Goal: Information Seeking & Learning: Learn about a topic

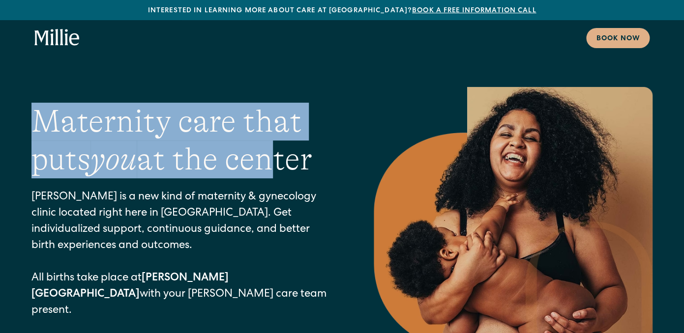
drag, startPoint x: 35, startPoint y: 140, endPoint x: 277, endPoint y: 163, distance: 243.5
click at [277, 163] on h1 "Maternity care that puts you at the center" at bounding box center [182, 141] width 303 height 76
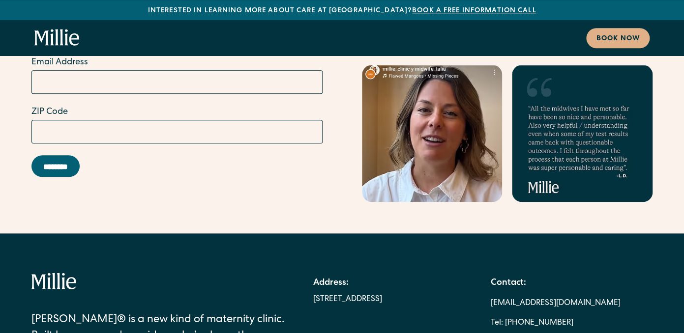
scroll to position [5769, 0]
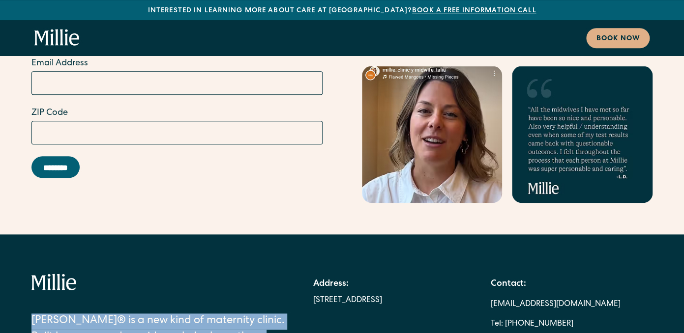
drag, startPoint x: 35, startPoint y: 234, endPoint x: 146, endPoint y: 261, distance: 114.3
click at [146, 274] on div "[PERSON_NAME]® is a new kind of maternity clinic. Built by moms and providers w…" at bounding box center [158, 324] width 254 height 100
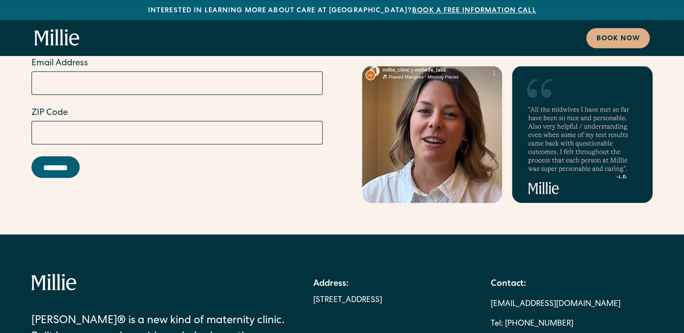
click at [146, 274] on div "[PERSON_NAME]® is a new kind of maternity clinic. Built by moms and providers w…" at bounding box center [158, 324] width 254 height 100
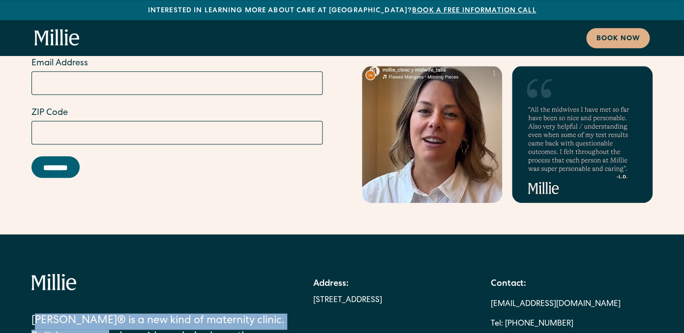
drag, startPoint x: 113, startPoint y: 254, endPoint x: 42, endPoint y: 237, distance: 72.6
click at [42, 314] on div "[PERSON_NAME]® is a new kind of maternity clinic. Built by moms and providers w…" at bounding box center [158, 330] width 254 height 32
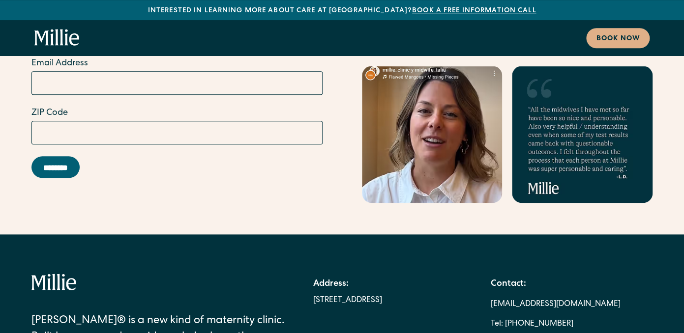
click at [42, 314] on div "[PERSON_NAME]® is a new kind of maternity clinic. Built by moms and providers w…" at bounding box center [158, 330] width 254 height 32
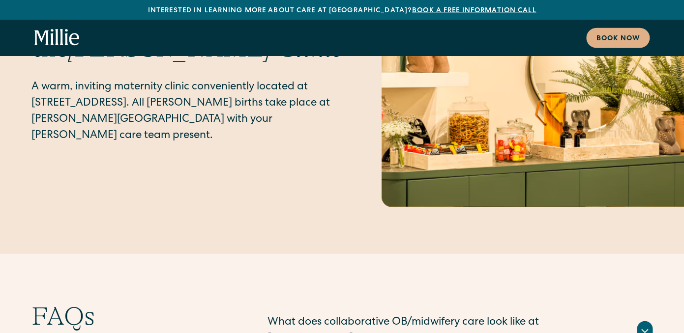
scroll to position [4953, 0]
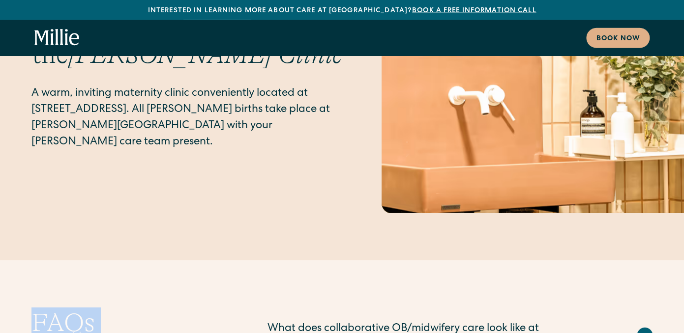
drag, startPoint x: 33, startPoint y: 242, endPoint x: 153, endPoint y: 299, distance: 132.8
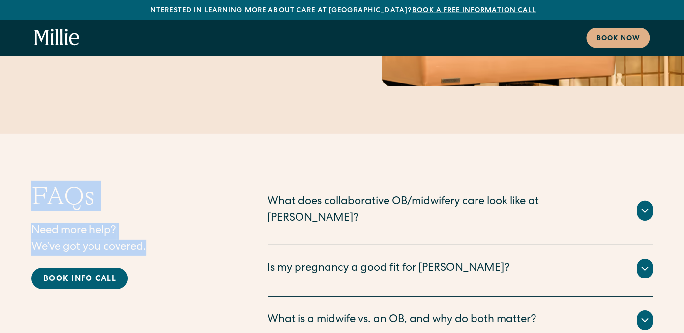
scroll to position [5080, 0]
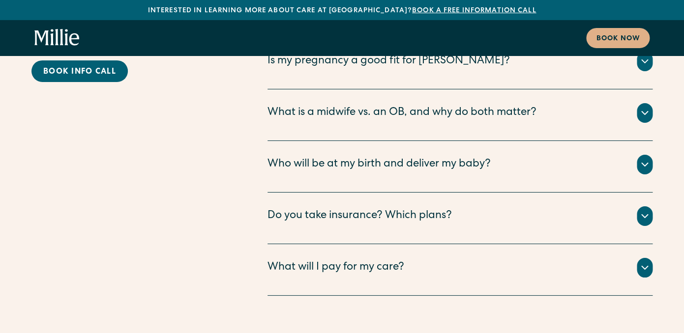
scroll to position [5286, 0]
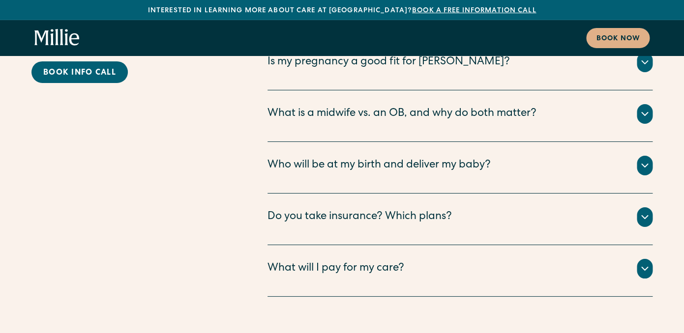
click at [341, 209] on div "Do you take insurance? Which plans?" at bounding box center [359, 217] width 184 height 16
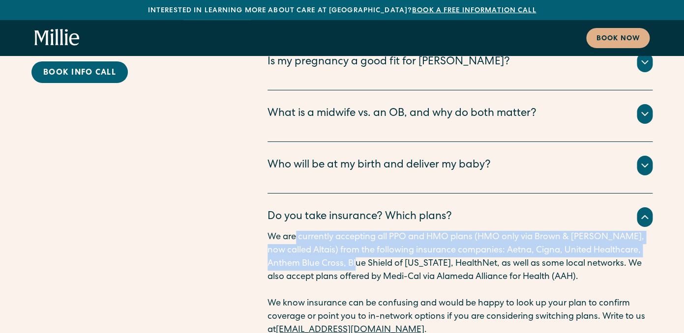
drag, startPoint x: 297, startPoint y: 153, endPoint x: 331, endPoint y: 174, distance: 39.7
click at [331, 231] on p "We are currently accepting all PPO and HMO plans (HMO only via Brown & [PERSON_…" at bounding box center [459, 257] width 385 height 53
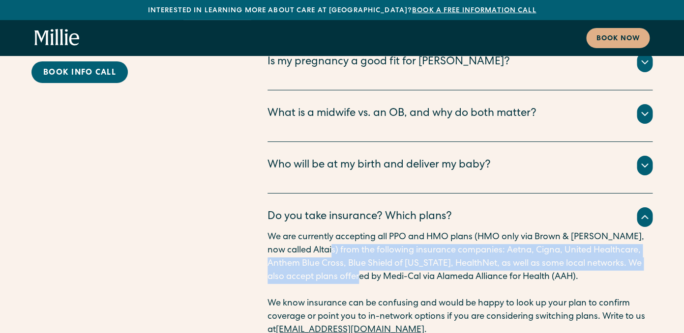
drag, startPoint x: 311, startPoint y: 159, endPoint x: 344, endPoint y: 196, distance: 49.5
click at [344, 231] on p "We are currently accepting all PPO and HMO plans (HMO only via Brown & [PERSON_…" at bounding box center [459, 257] width 385 height 53
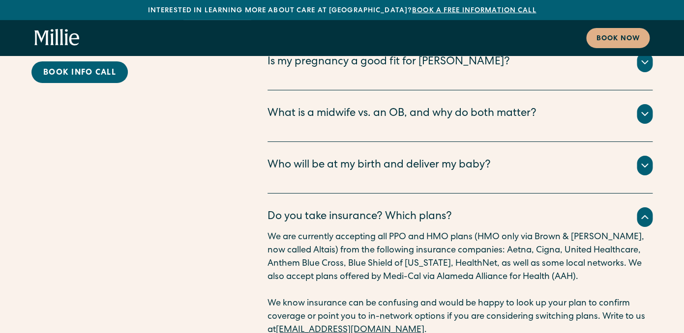
click at [344, 231] on p "We are currently accepting all PPO and HMO plans (HMO only via Brown & [PERSON_…" at bounding box center [459, 257] width 385 height 53
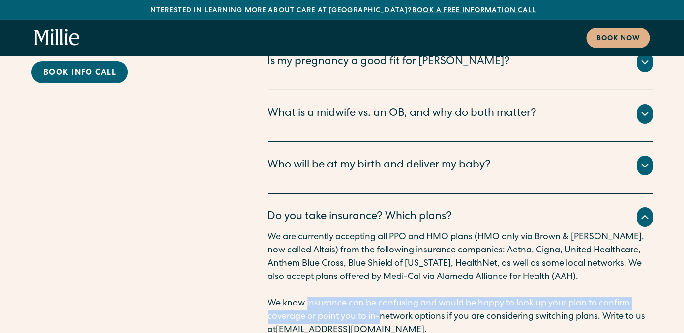
drag, startPoint x: 306, startPoint y: 216, endPoint x: 383, endPoint y: 230, distance: 77.9
click at [383, 297] on p "We know insurance can be confusing and would be happy to look up your plan to c…" at bounding box center [459, 317] width 385 height 40
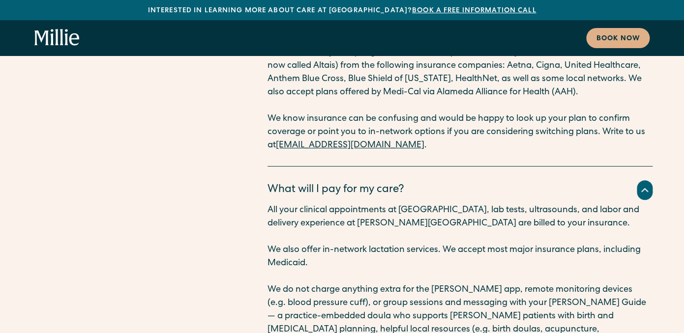
scroll to position [5472, 0]
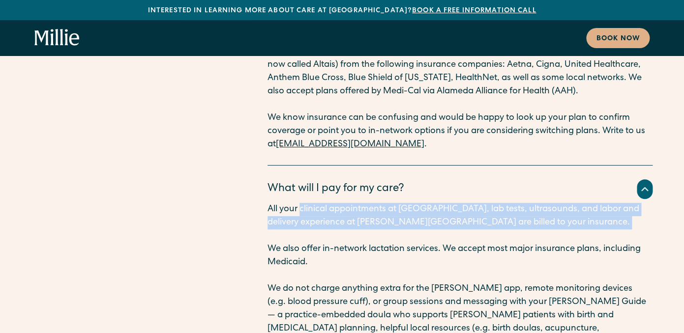
drag, startPoint x: 302, startPoint y: 123, endPoint x: 311, endPoint y: 150, distance: 28.3
click at [311, 203] on div "All your clinical appointments at [GEOGRAPHIC_DATA], lab tests, ultrasounds, an…" at bounding box center [459, 309] width 385 height 212
click at [311, 230] on p "‍" at bounding box center [459, 236] width 385 height 13
drag, startPoint x: 268, startPoint y: 122, endPoint x: 297, endPoint y: 152, distance: 41.4
click at [297, 203] on div "All your clinical appointments at [GEOGRAPHIC_DATA], lab tests, ultrasounds, an…" at bounding box center [459, 309] width 385 height 212
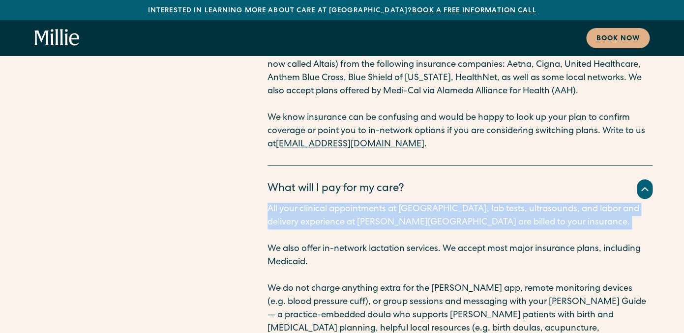
click at [297, 230] on p "‍" at bounding box center [459, 236] width 385 height 13
drag, startPoint x: 268, startPoint y: 122, endPoint x: 289, endPoint y: 148, distance: 33.6
click at [289, 203] on div "All your clinical appointments at [GEOGRAPHIC_DATA], lab tests, ultrasounds, an…" at bounding box center [459, 309] width 385 height 212
click at [289, 230] on p "‍" at bounding box center [459, 236] width 385 height 13
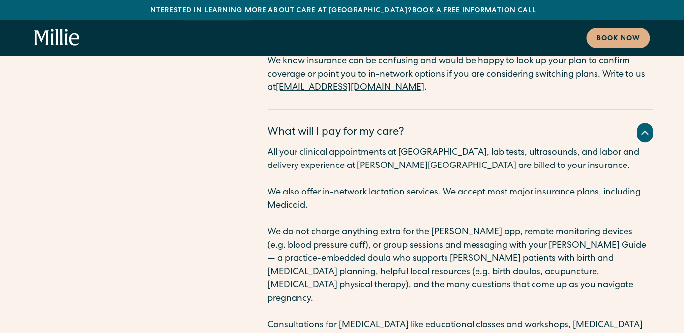
scroll to position [5530, 0]
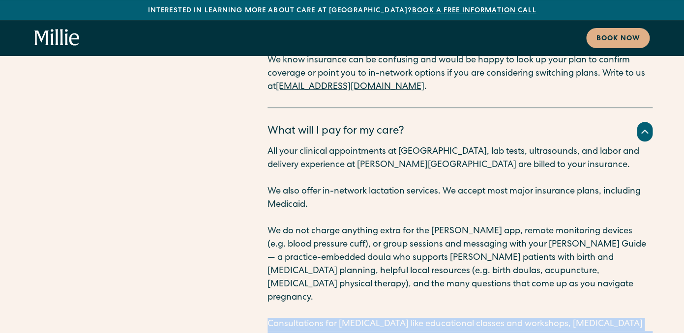
drag, startPoint x: 269, startPoint y: 225, endPoint x: 332, endPoint y: 257, distance: 71.0
click at [332, 318] on p "Consultations for [MEDICAL_DATA] like educational classes and workshops, [MEDIC…" at bounding box center [459, 338] width 385 height 40
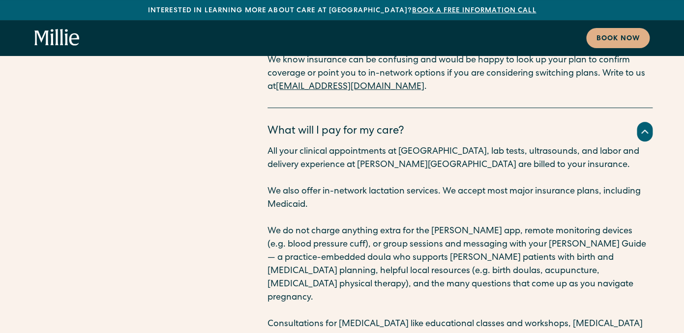
click at [332, 318] on p "Consultations for [MEDICAL_DATA] like educational classes and workshops, [MEDIC…" at bounding box center [459, 338] width 385 height 40
drag, startPoint x: 304, startPoint y: 221, endPoint x: 320, endPoint y: 222, distance: 15.3
click at [320, 318] on p "Consultations for [MEDICAL_DATA] like educational classes and workshops, [MEDIC…" at bounding box center [459, 338] width 385 height 40
drag, startPoint x: 269, startPoint y: 223, endPoint x: 323, endPoint y: 225, distance: 53.6
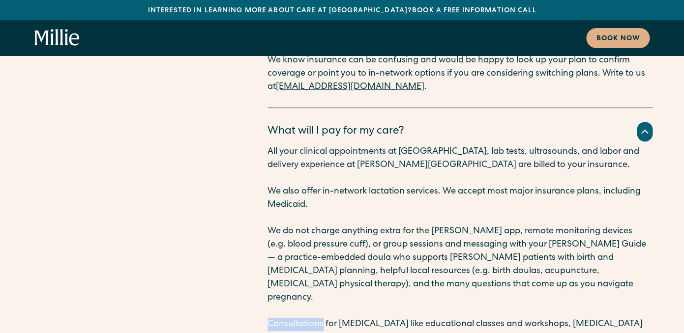
click at [323, 318] on p "Consultations for [MEDICAL_DATA] like educational classes and workshops, [MEDIC…" at bounding box center [459, 338] width 385 height 40
drag, startPoint x: 269, startPoint y: 225, endPoint x: 315, endPoint y: 224, distance: 45.8
click at [315, 318] on p "Consultations for [MEDICAL_DATA] like educational classes and workshops, [MEDIC…" at bounding box center [459, 338] width 385 height 40
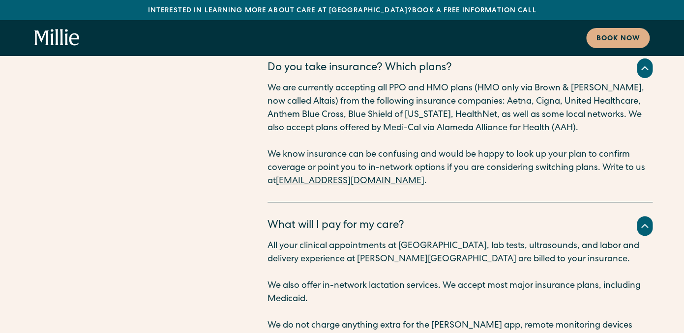
scroll to position [5435, 0]
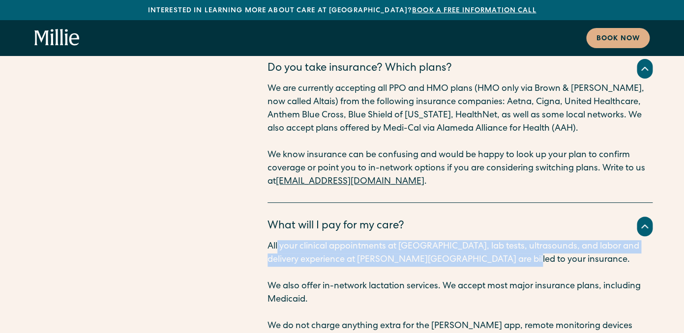
drag, startPoint x: 278, startPoint y: 156, endPoint x: 520, endPoint y: 178, distance: 242.9
click at [520, 240] on p "All your clinical appointments at [GEOGRAPHIC_DATA], lab tests, ultrasounds, an…" at bounding box center [459, 253] width 385 height 27
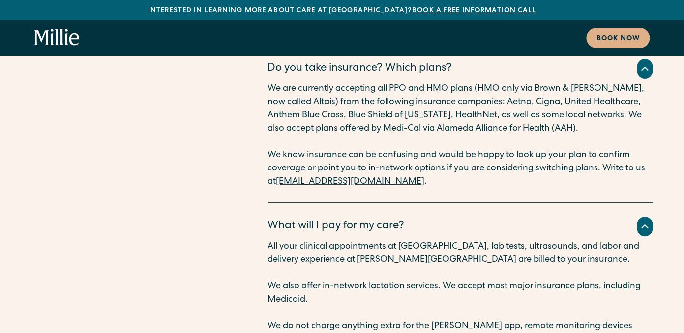
click at [520, 240] on p "All your clinical appointments at [GEOGRAPHIC_DATA], lab tests, ultrasounds, an…" at bounding box center [459, 253] width 385 height 27
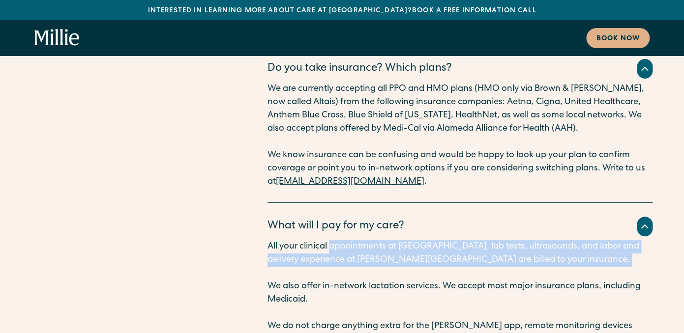
drag, startPoint x: 330, startPoint y: 162, endPoint x: 426, endPoint y: 184, distance: 99.0
click at [426, 267] on p "‍" at bounding box center [459, 273] width 385 height 13
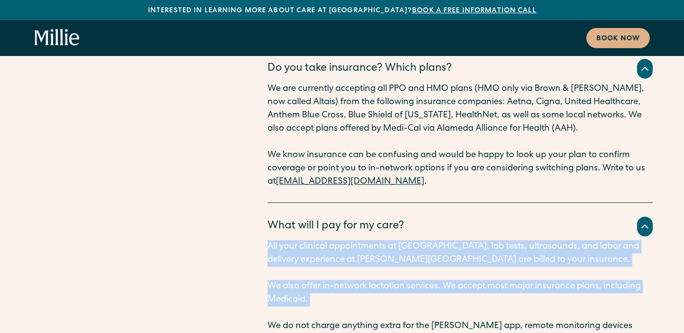
drag, startPoint x: 267, startPoint y: 158, endPoint x: 335, endPoint y: 231, distance: 99.8
click at [335, 231] on div "FAQs Need more help? We’ve got you covered. Book info call What does collaborat…" at bounding box center [341, 146] width 621 height 641
click at [335, 307] on p "‍" at bounding box center [459, 313] width 385 height 13
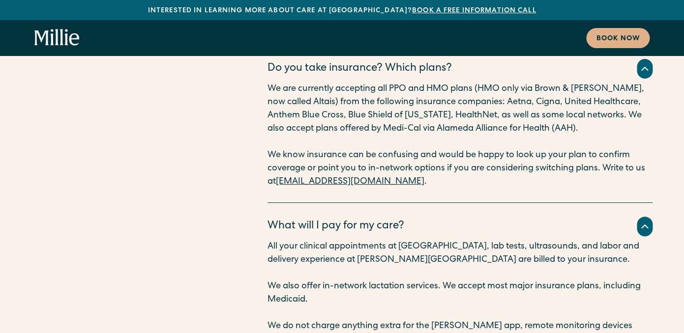
click at [267, 158] on div "FAQs Need more help? We’ve got you covered. Book info call What does collaborat…" at bounding box center [341, 146] width 621 height 641
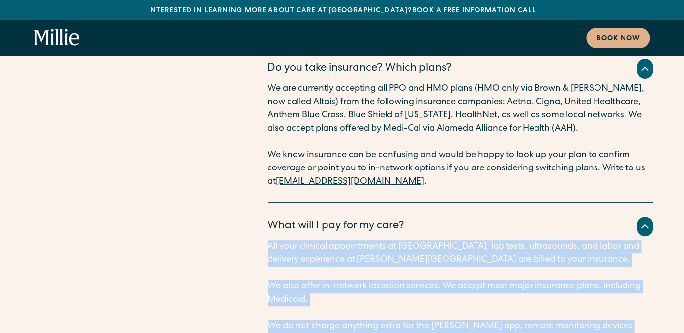
drag, startPoint x: 270, startPoint y: 161, endPoint x: 333, endPoint y: 251, distance: 110.2
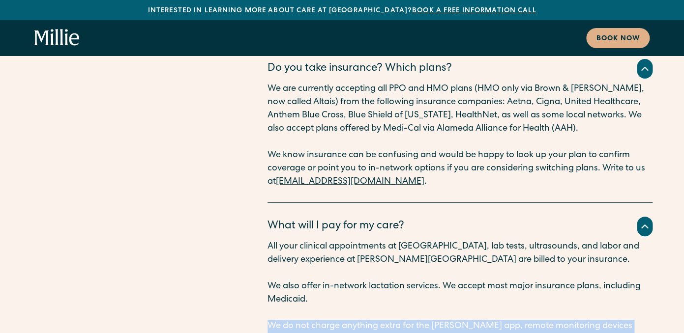
drag, startPoint x: 269, startPoint y: 238, endPoint x: 439, endPoint y: 276, distance: 174.4
drag, startPoint x: 435, startPoint y: 239, endPoint x: 455, endPoint y: 252, distance: 24.3
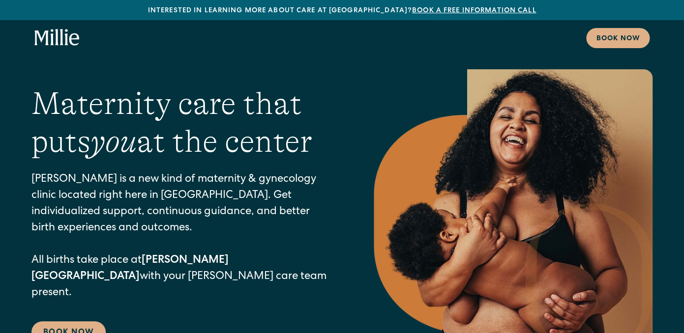
scroll to position [0, 0]
